Goal: Find specific page/section: Find specific page/section

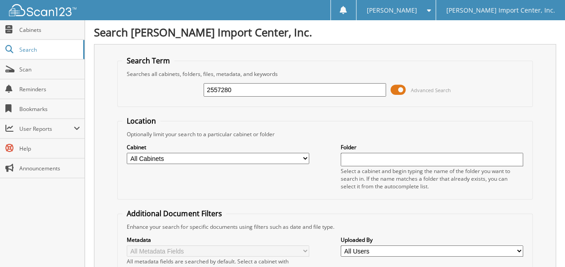
type input "2557280"
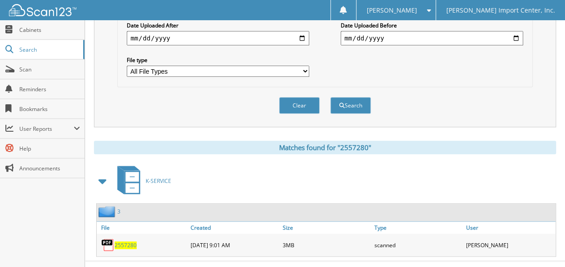
scroll to position [275, 0]
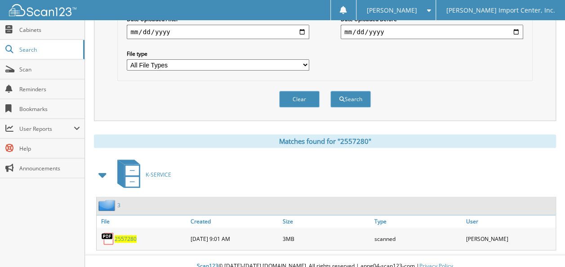
click at [107, 232] on img at bounding box center [107, 238] width 13 height 13
click at [120, 235] on span "2557280" at bounding box center [126, 239] width 22 height 8
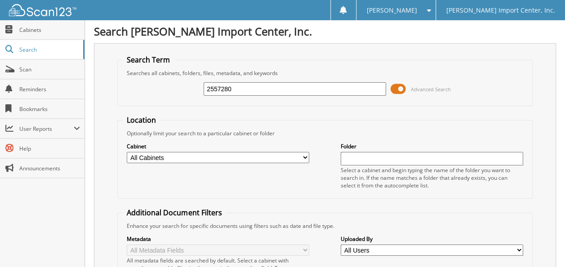
scroll to position [0, 0]
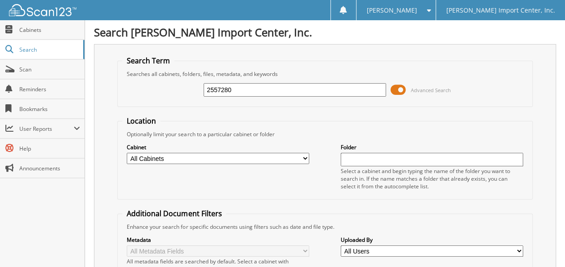
click at [249, 89] on input "2557280" at bounding box center [294, 89] width 182 height 13
type input "2"
type input "2557831"
click at [314, 122] on fieldset "Location Optionally limit your search to a particular cabinet or folder Cabinet…" at bounding box center [324, 158] width 415 height 84
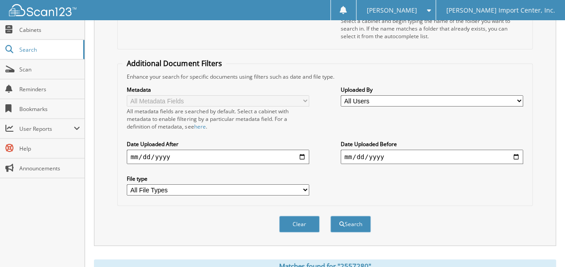
scroll to position [180, 0]
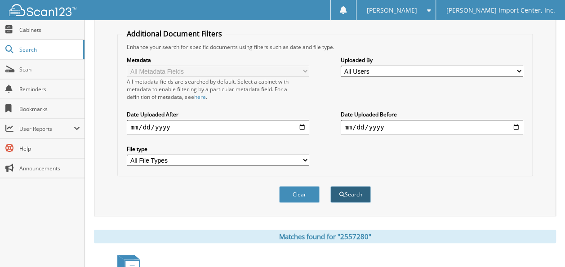
click at [353, 186] on button "Search" at bounding box center [350, 194] width 40 height 17
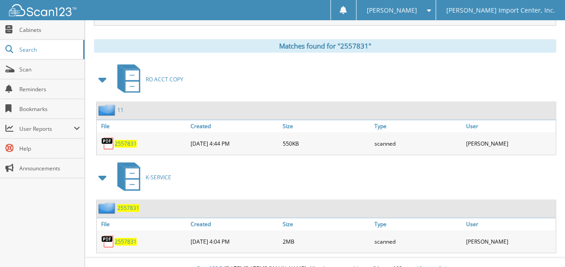
scroll to position [371, 0]
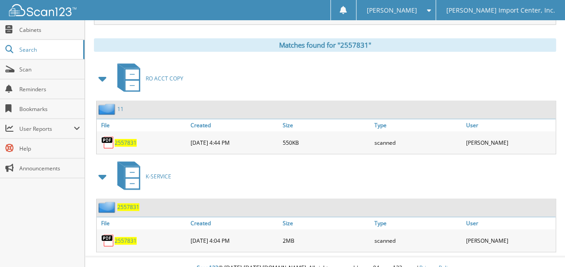
click at [127, 237] on span "2557831" at bounding box center [126, 241] width 22 height 8
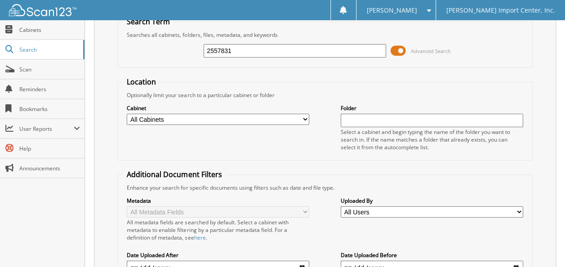
scroll to position [0, 0]
